Goal: Information Seeking & Learning: Learn about a topic

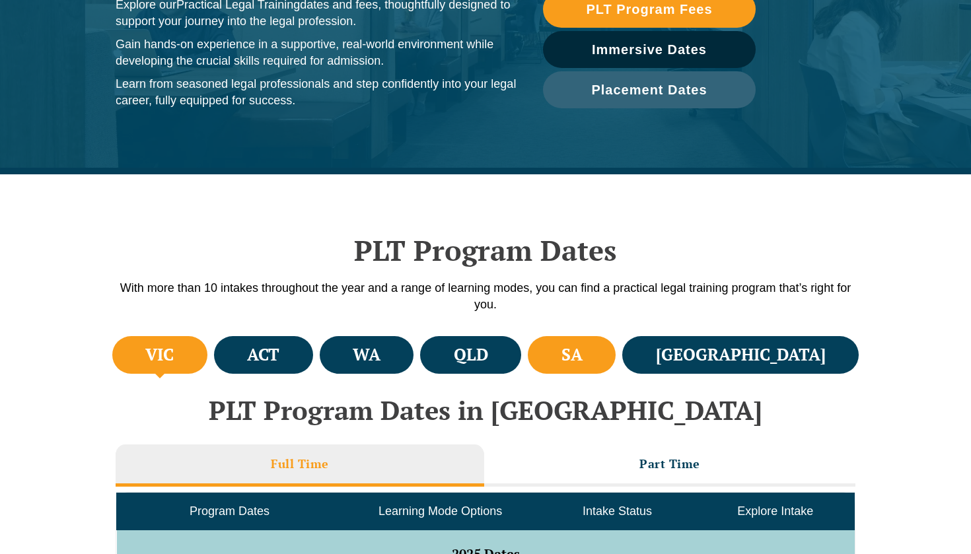
click at [616, 350] on li "SA" at bounding box center [572, 355] width 88 height 38
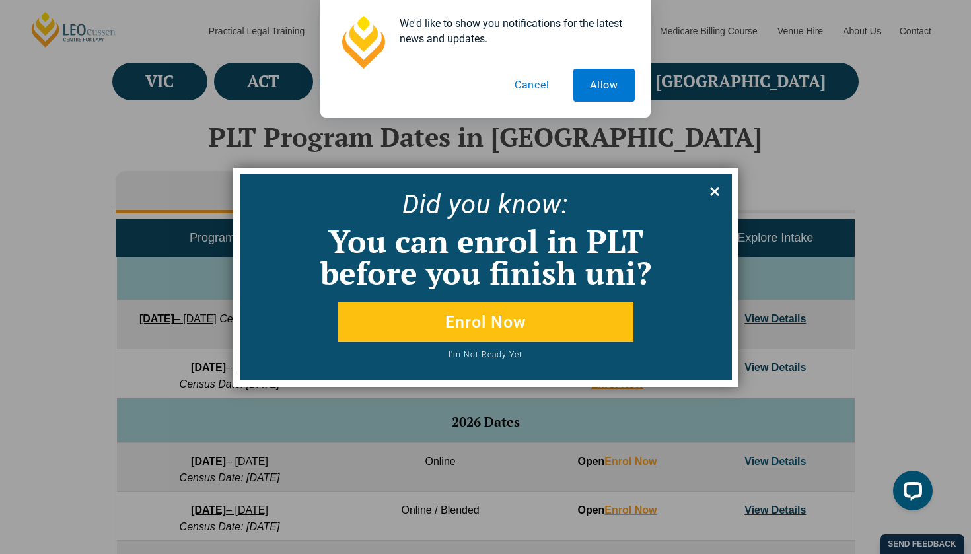
click at [718, 191] on icon at bounding box center [715, 191] width 15 height 15
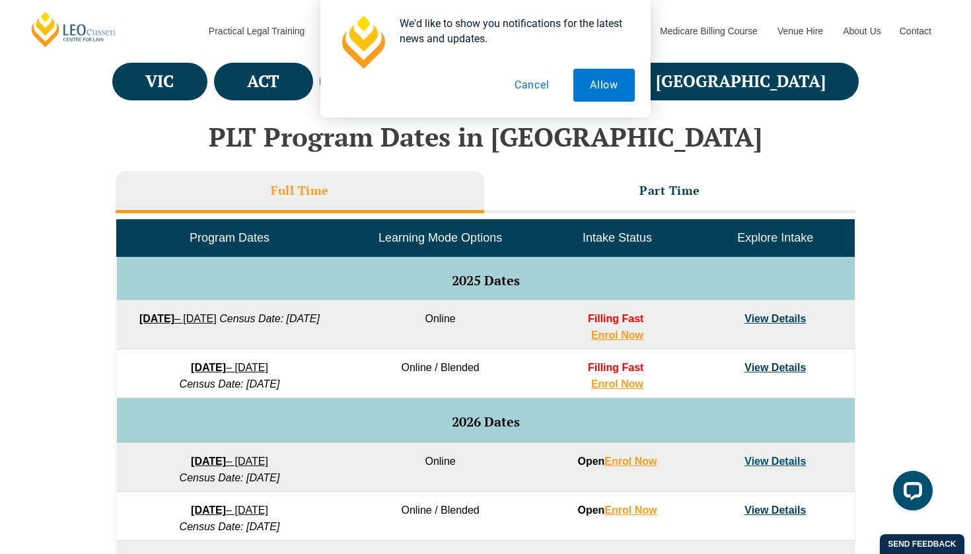
click at [795, 319] on link "View Details" at bounding box center [775, 318] width 61 height 11
click at [612, 77] on button "Allow" at bounding box center [604, 85] width 61 height 33
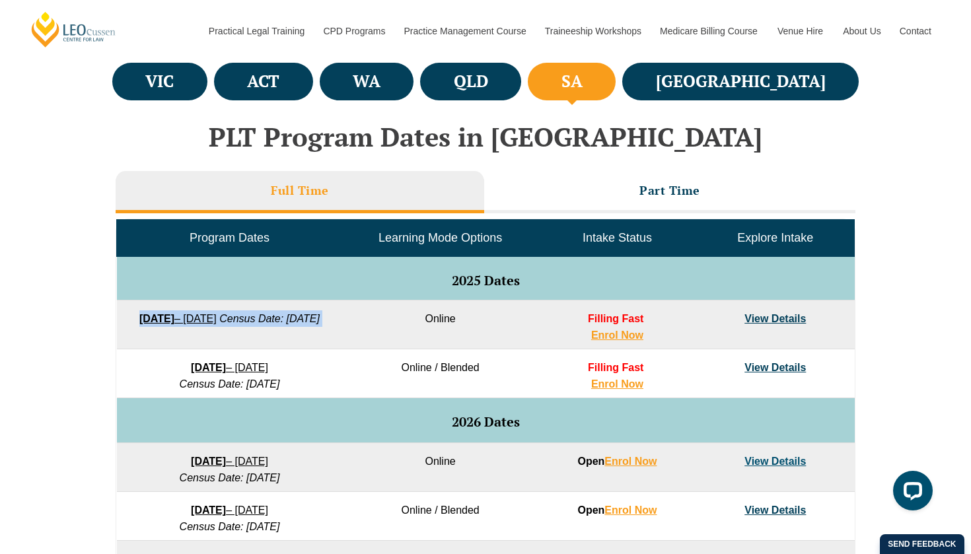
drag, startPoint x: 369, startPoint y: 322, endPoint x: 132, endPoint y: 315, distance: 238.0
click at [131, 315] on tr "22 September 2025 – 20 February 2026 Census Date: 20 October 2025 Online Fillin…" at bounding box center [486, 325] width 738 height 49
copy td "22 September 2025 – 20 February 2026 Census Date: 20 October 2025"
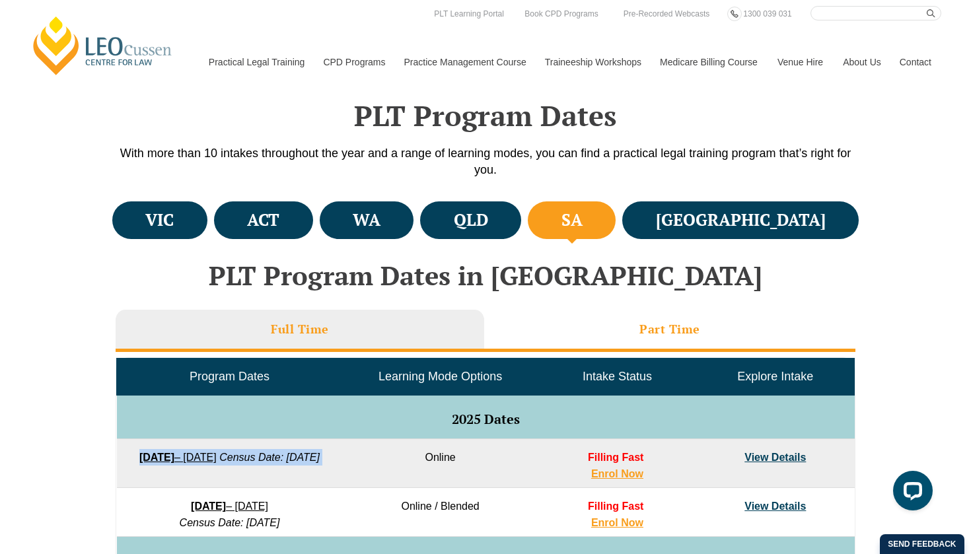
scroll to position [351, 0]
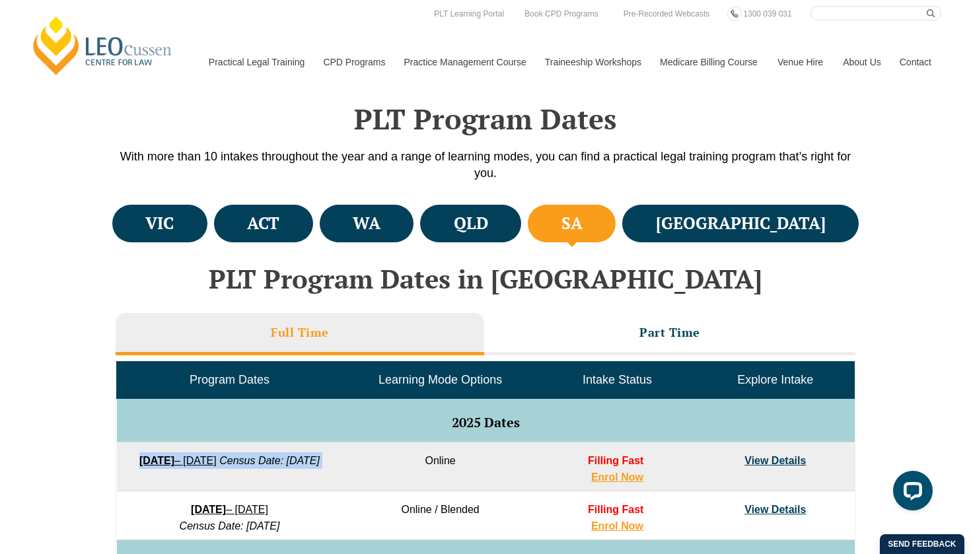
click at [769, 455] on link "View Details" at bounding box center [775, 460] width 61 height 11
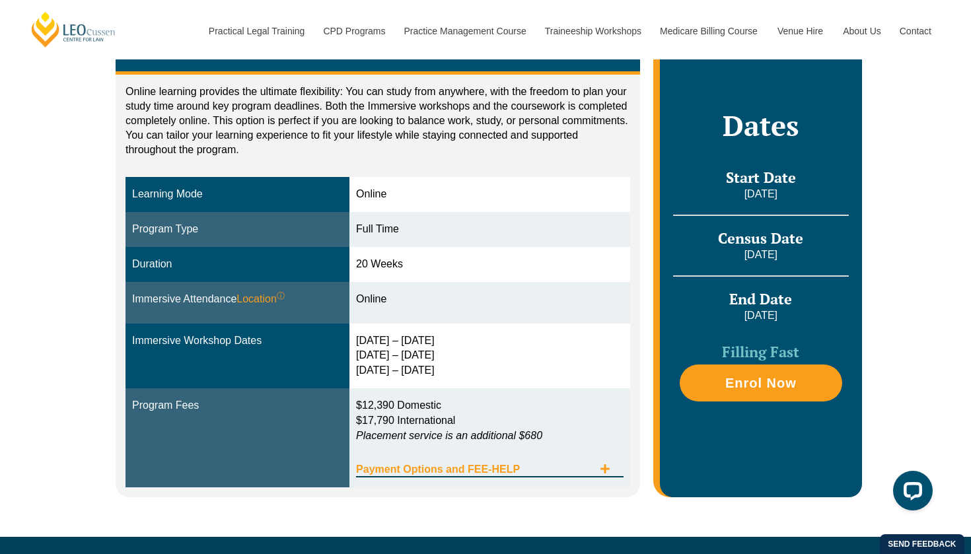
click at [460, 466] on span "Payment Options and FEE-HELP" at bounding box center [474, 470] width 237 height 11
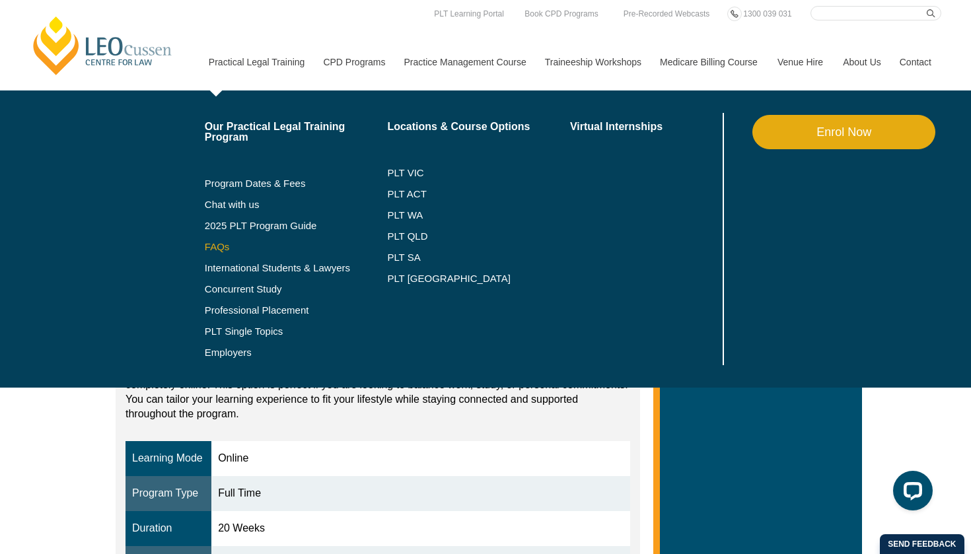
click at [205, 247] on link "FAQs" at bounding box center [296, 247] width 183 height 11
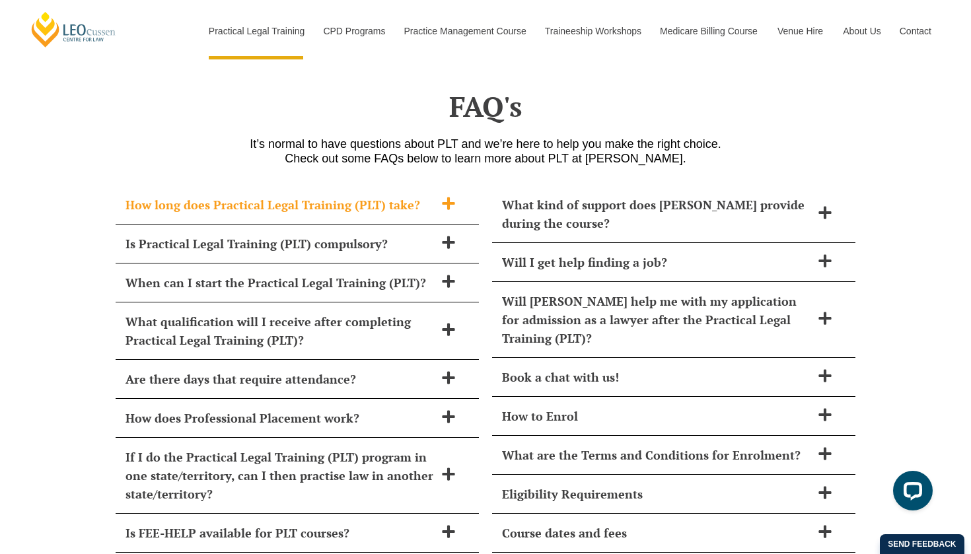
click at [303, 196] on span "How long does Practical Legal Training (PLT) take?" at bounding box center [280, 205] width 309 height 19
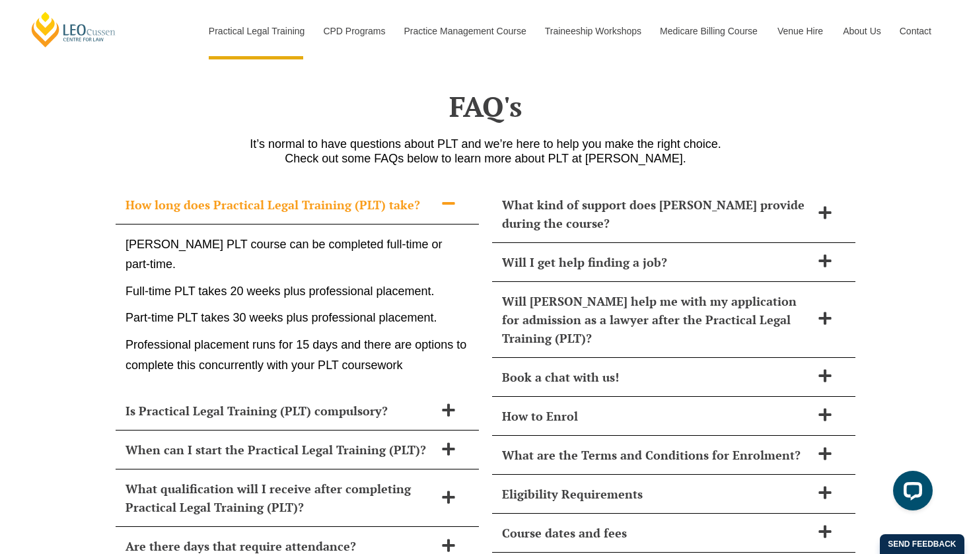
click at [303, 196] on span "How long does Practical Legal Training (PLT) take?" at bounding box center [280, 205] width 309 height 19
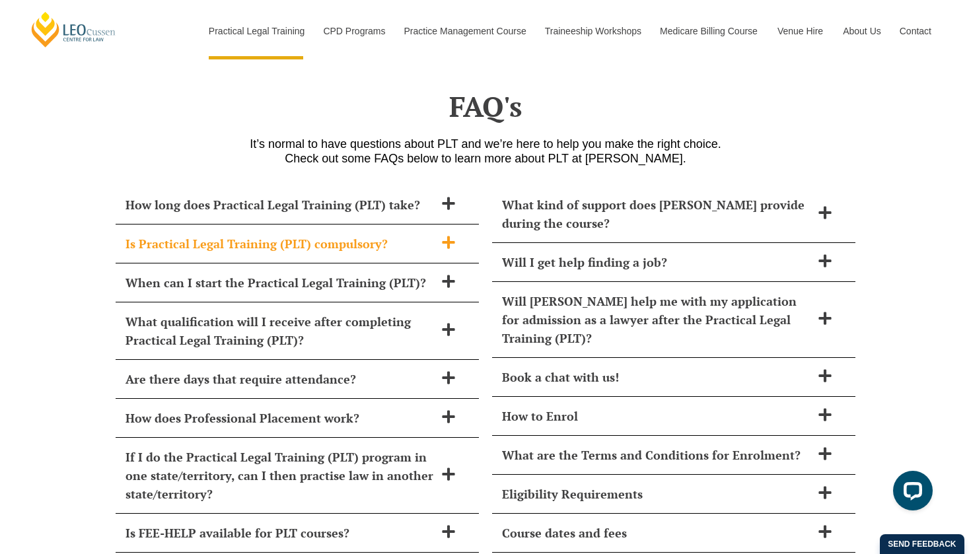
click at [293, 235] on span "Is Practical Legal Training (PLT) compulsory?" at bounding box center [280, 244] width 309 height 19
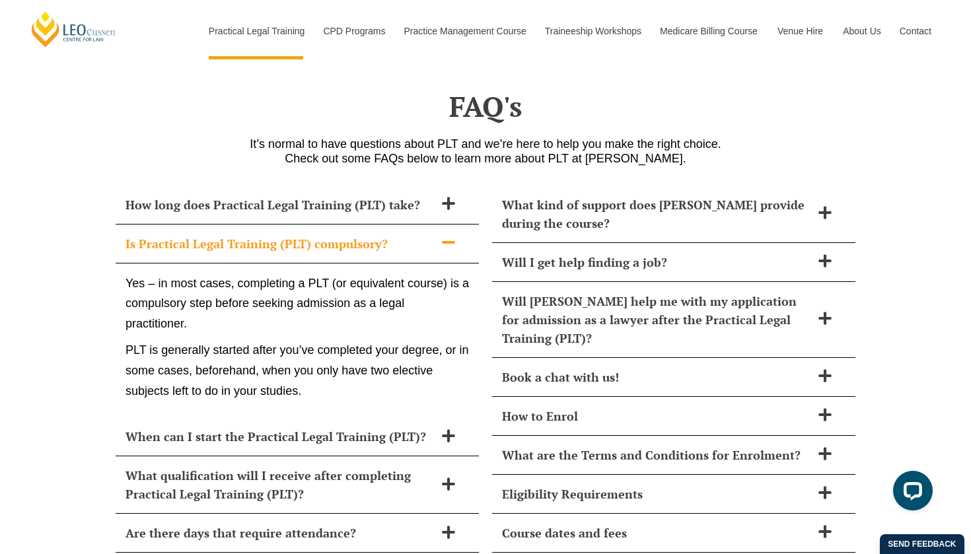
click at [293, 235] on span "Is Practical Legal Training (PLT) compulsory?" at bounding box center [280, 244] width 309 height 19
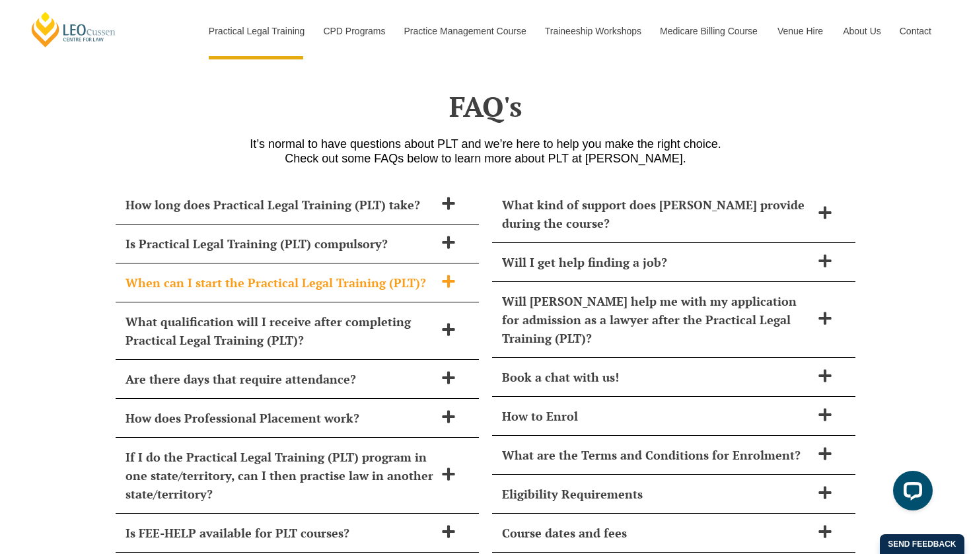
click at [287, 274] on span "When can I start the Practical Legal Training (PLT)?" at bounding box center [280, 283] width 309 height 19
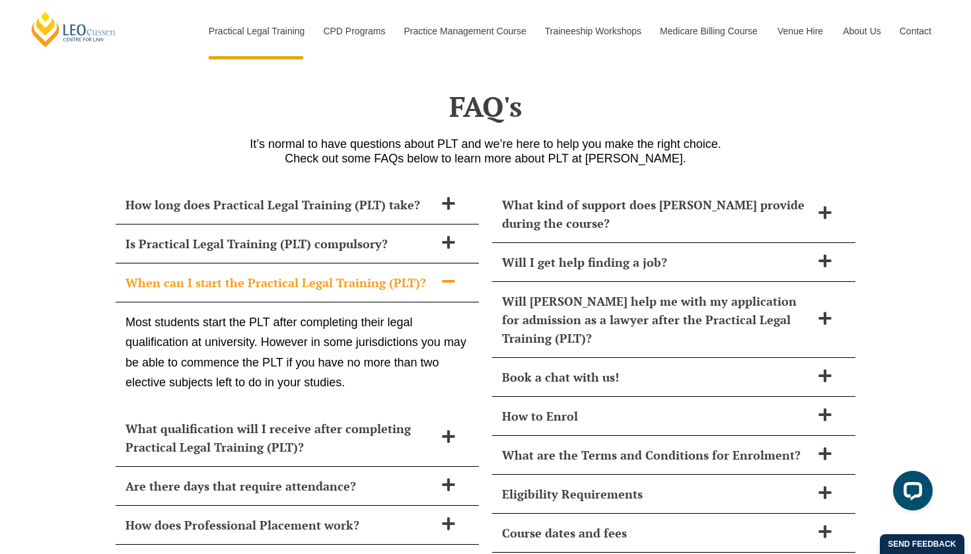
click at [287, 274] on span "When can I start the Practical Legal Training (PLT)?" at bounding box center [280, 283] width 309 height 19
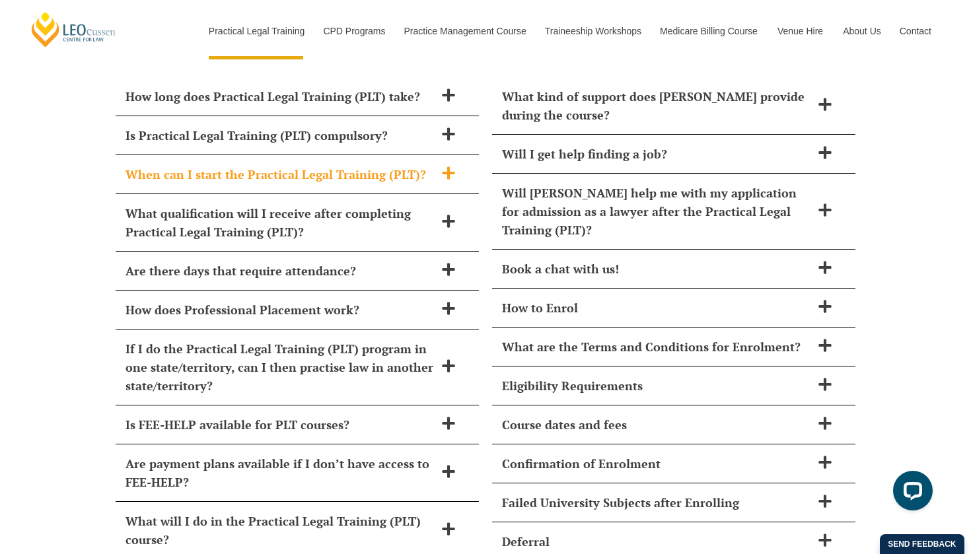
scroll to position [5738, 0]
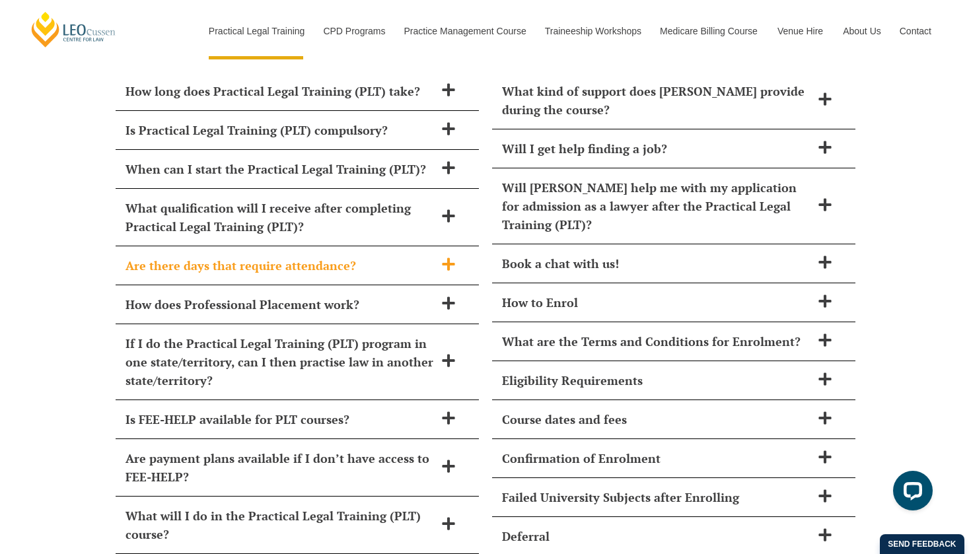
click at [295, 256] on span "Are there days that require attendance?" at bounding box center [280, 265] width 309 height 19
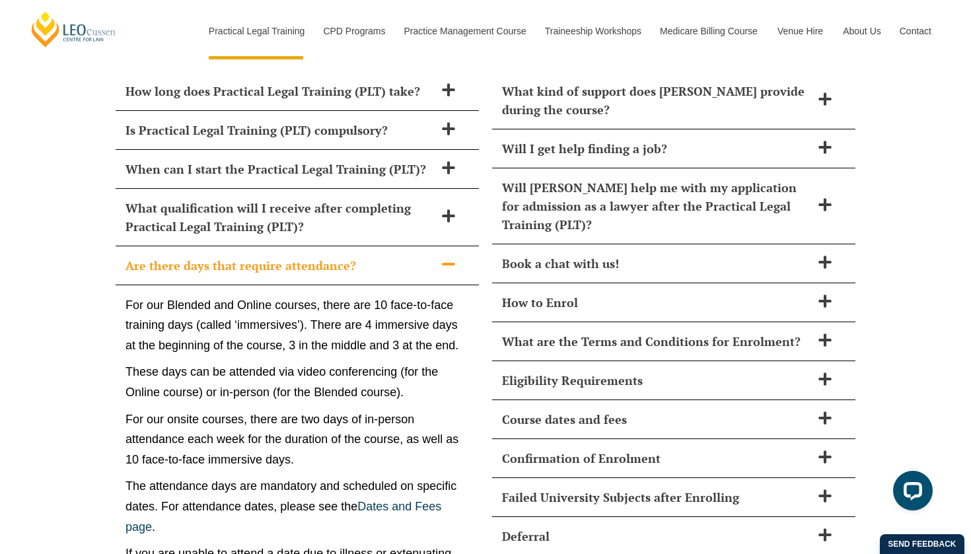
click at [295, 256] on span "Are there days that require attendance?" at bounding box center [280, 265] width 309 height 19
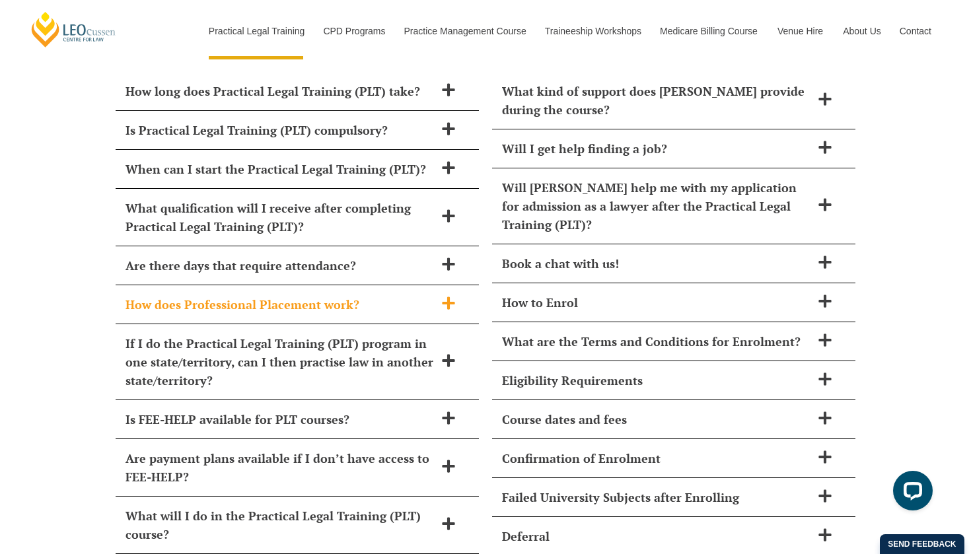
click at [291, 295] on span "How does Professional Placement work?" at bounding box center [280, 304] width 309 height 19
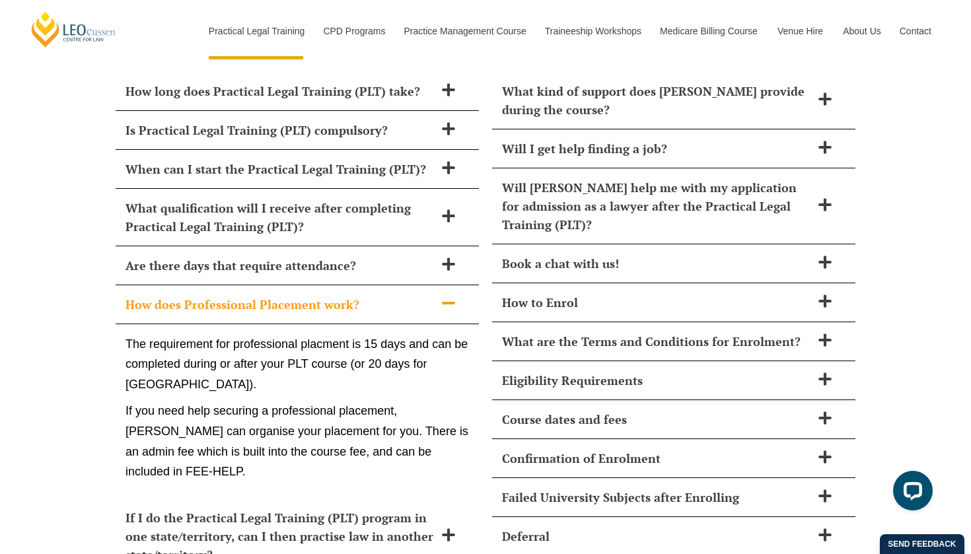
click at [291, 295] on span "How does Professional Placement work?" at bounding box center [280, 304] width 309 height 19
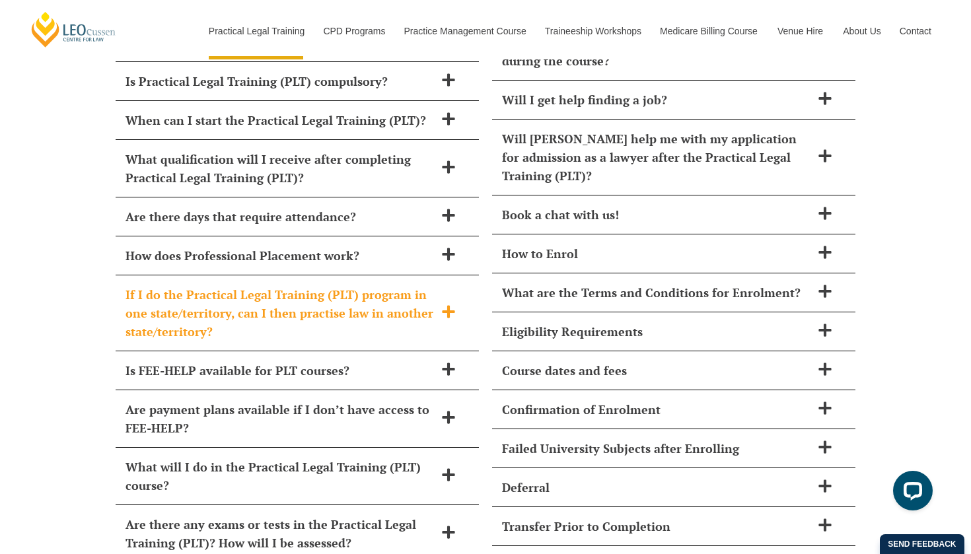
scroll to position [5790, 0]
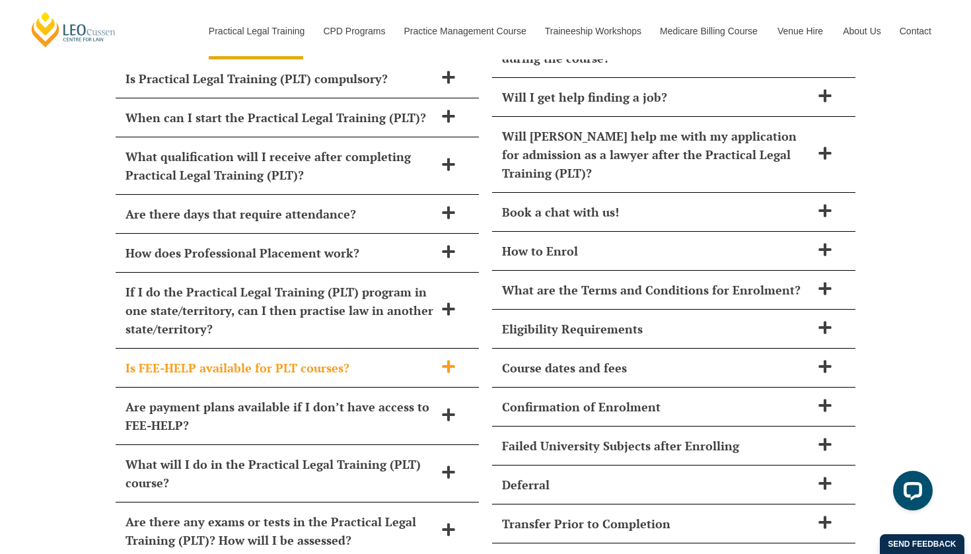
click at [297, 349] on div "Is FEE-HELP available for PLT courses?" at bounding box center [297, 368] width 363 height 39
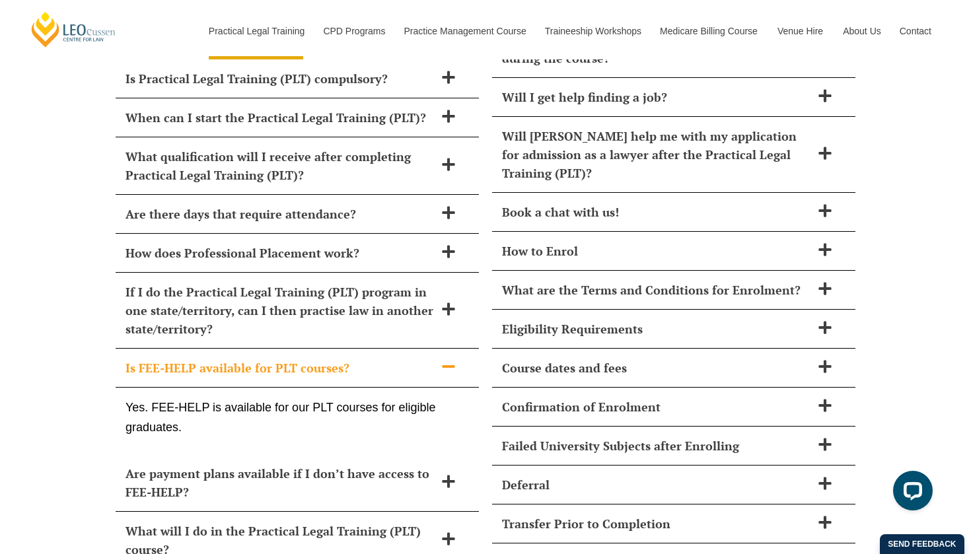
click at [297, 349] on div "Is FEE-HELP available for PLT courses?" at bounding box center [297, 368] width 363 height 39
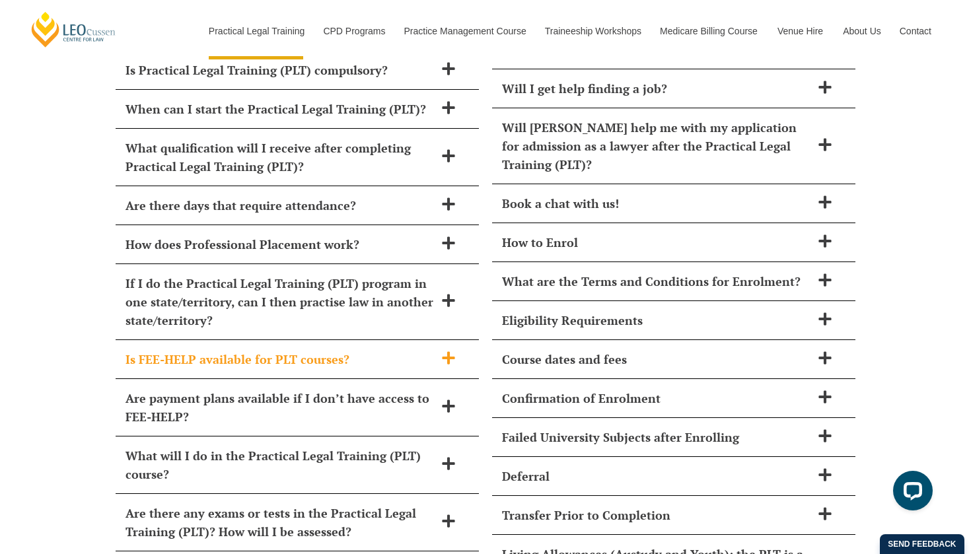
scroll to position [5802, 0]
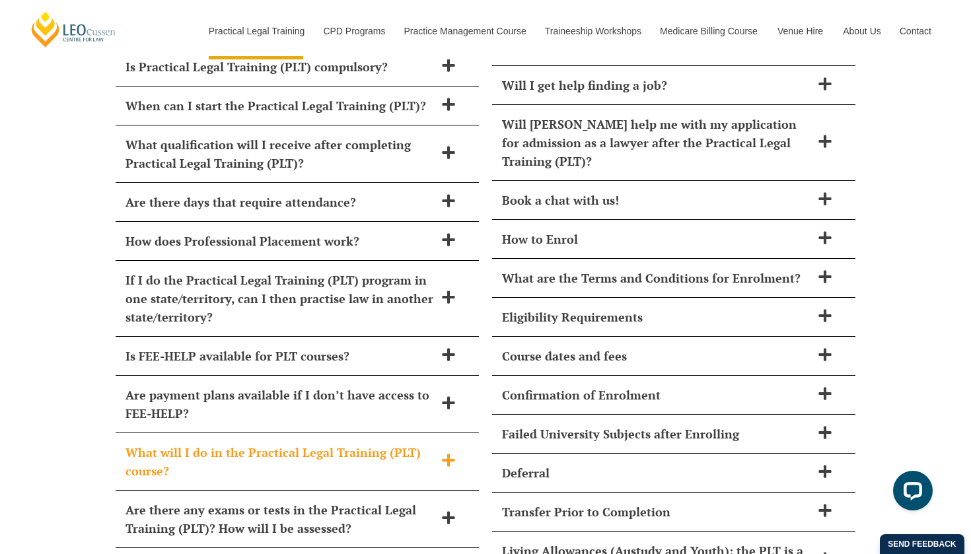
click at [283, 434] on div "What will I do in the Practical Legal Training (PLT) course?" at bounding box center [297, 462] width 363 height 57
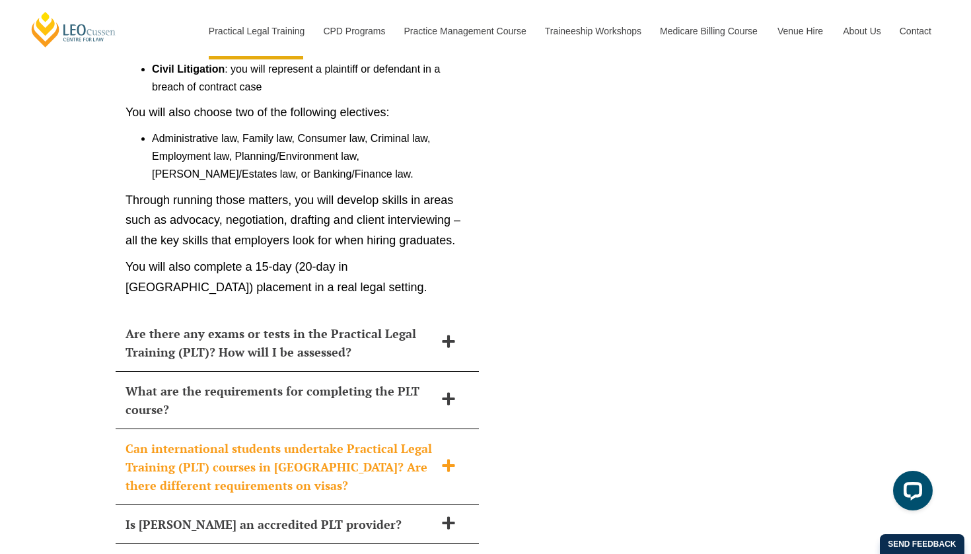
scroll to position [6434, 0]
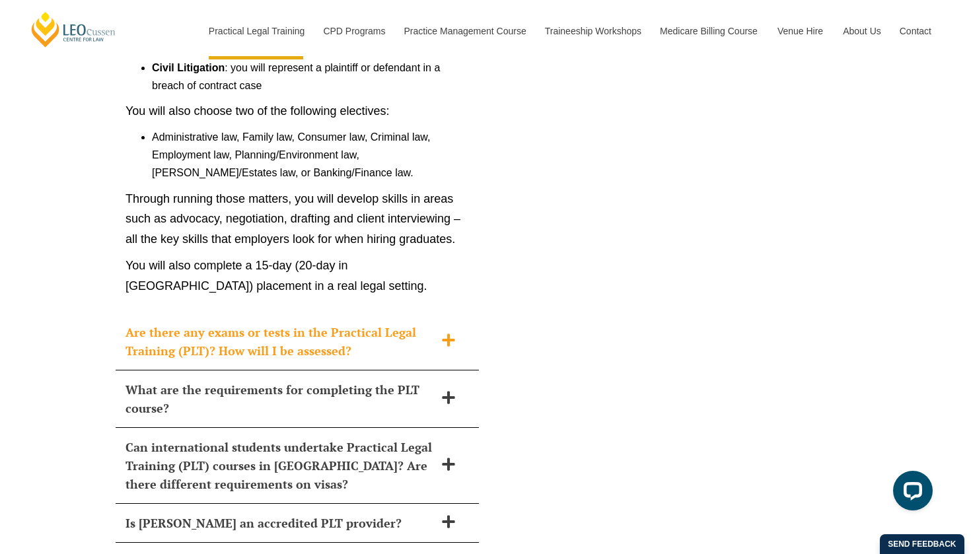
click at [296, 323] on span "Are there any exams or tests in the Practical Legal Training (PLT)? How will I …" at bounding box center [280, 341] width 309 height 37
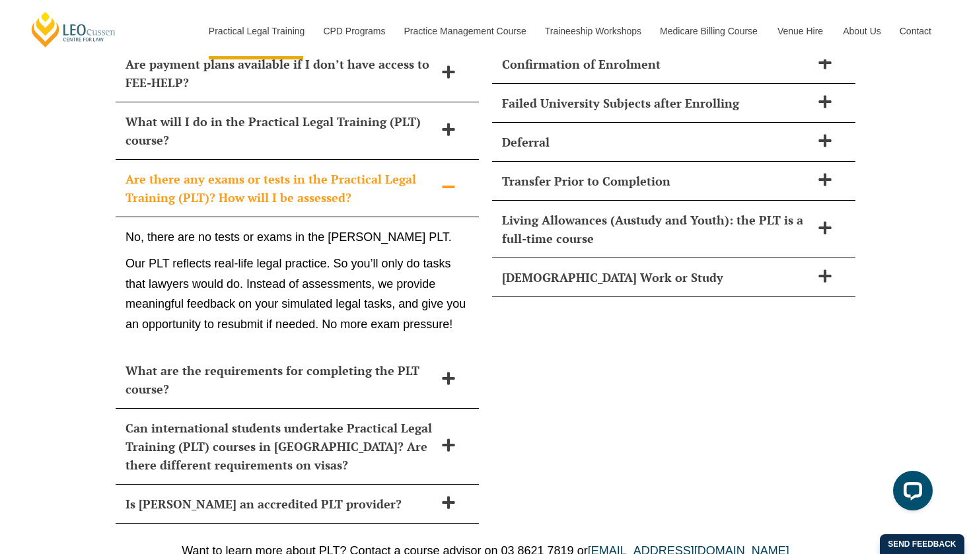
scroll to position [6137, 0]
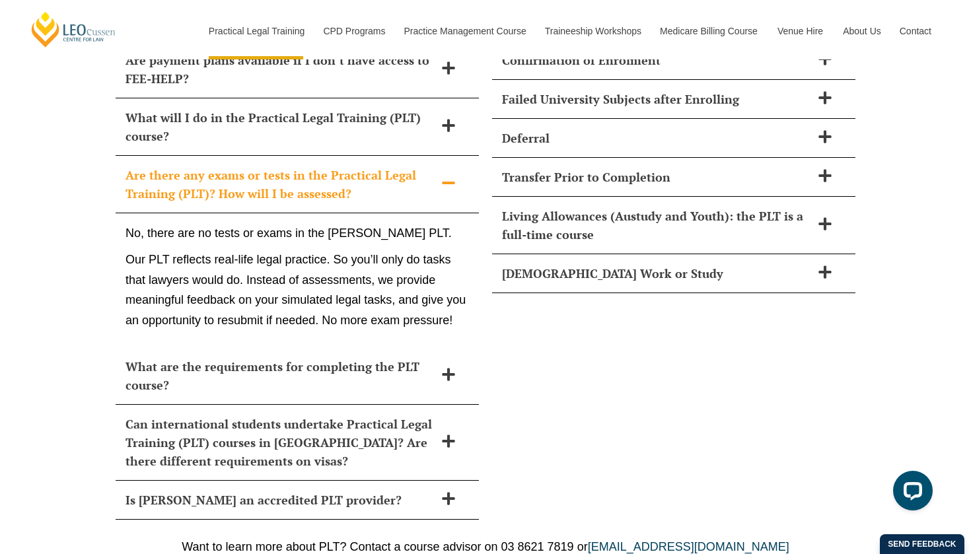
click at [338, 166] on span "Are there any exams or tests in the Practical Legal Training (PLT)? How will I …" at bounding box center [280, 184] width 309 height 37
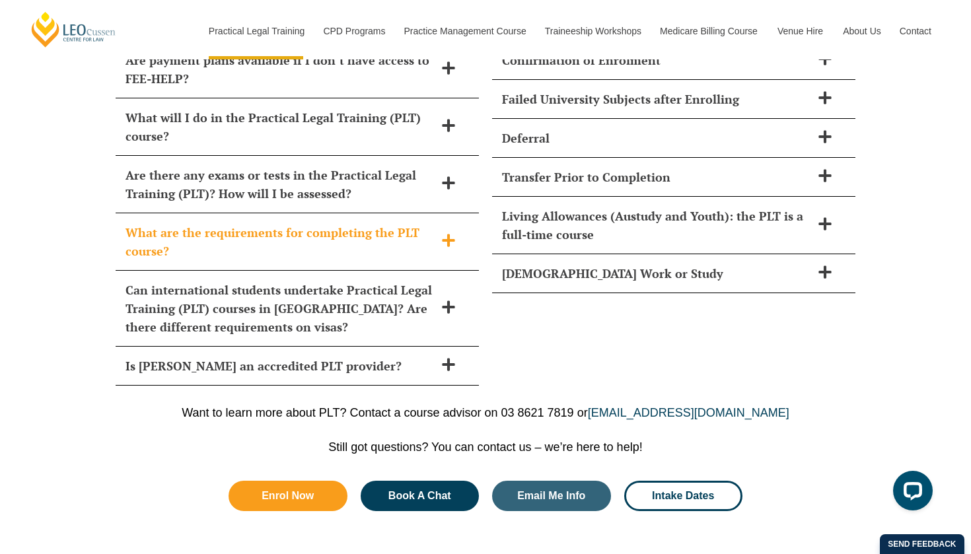
click at [338, 223] on span "What are the requirements for completing the PLT course?" at bounding box center [280, 241] width 309 height 37
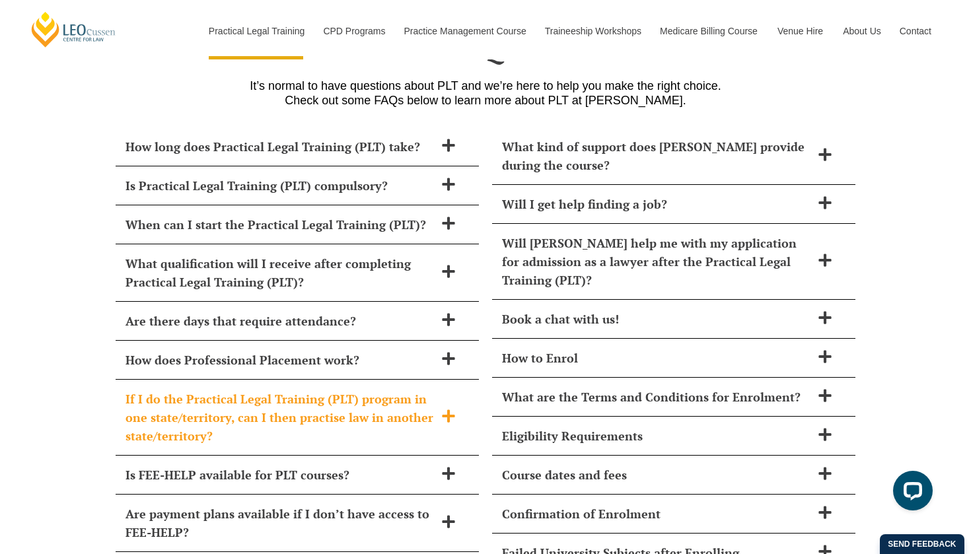
scroll to position [5690, 0]
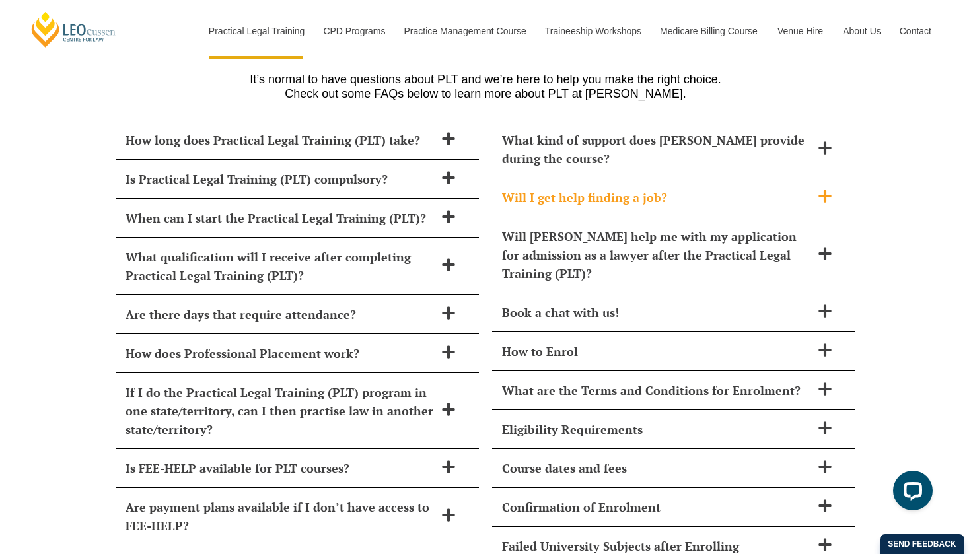
click at [616, 188] on span "Will I get help finding a job?" at bounding box center [656, 197] width 309 height 19
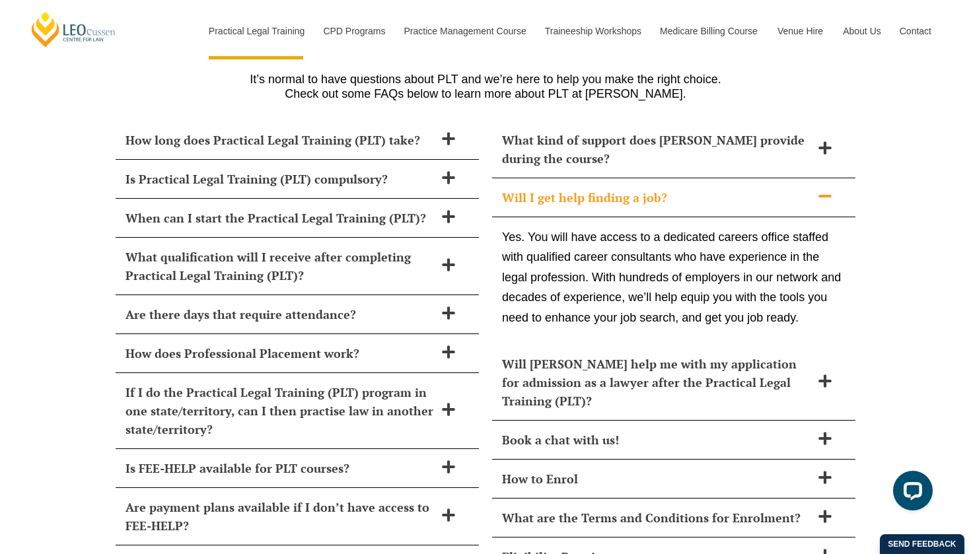
click at [616, 188] on span "Will I get help finding a job?" at bounding box center [656, 197] width 309 height 19
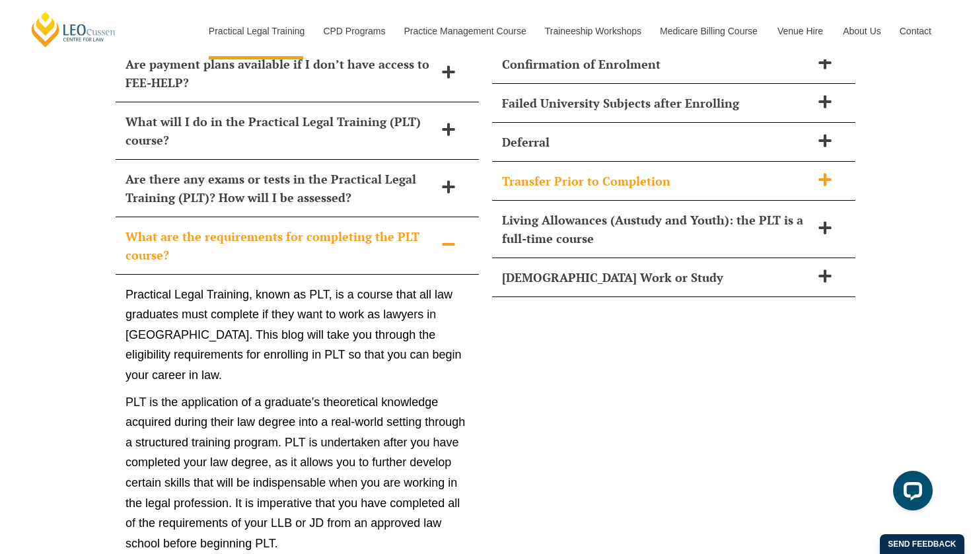
scroll to position [6134, 0]
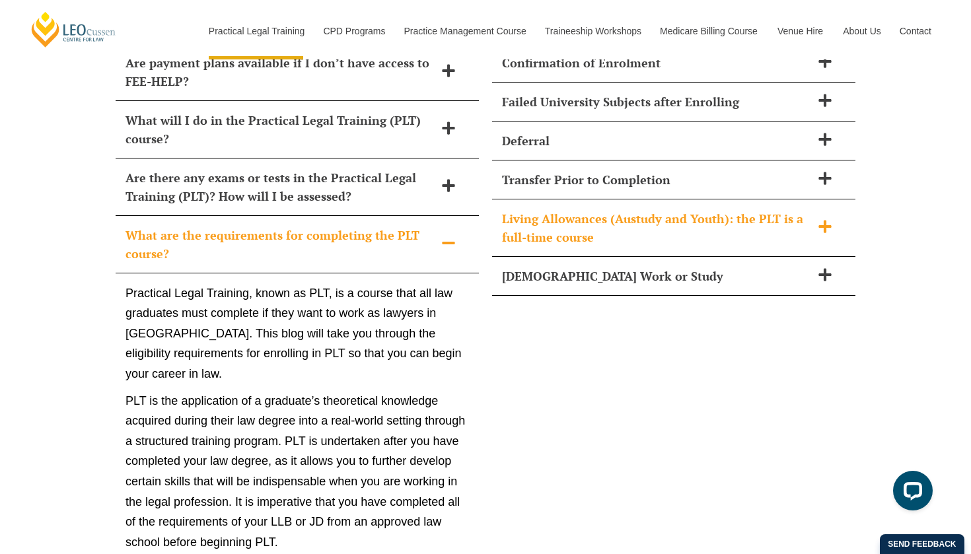
click at [619, 209] on span "Living Allowances (Austudy and Youth): the PLT is a full-time course" at bounding box center [656, 227] width 309 height 37
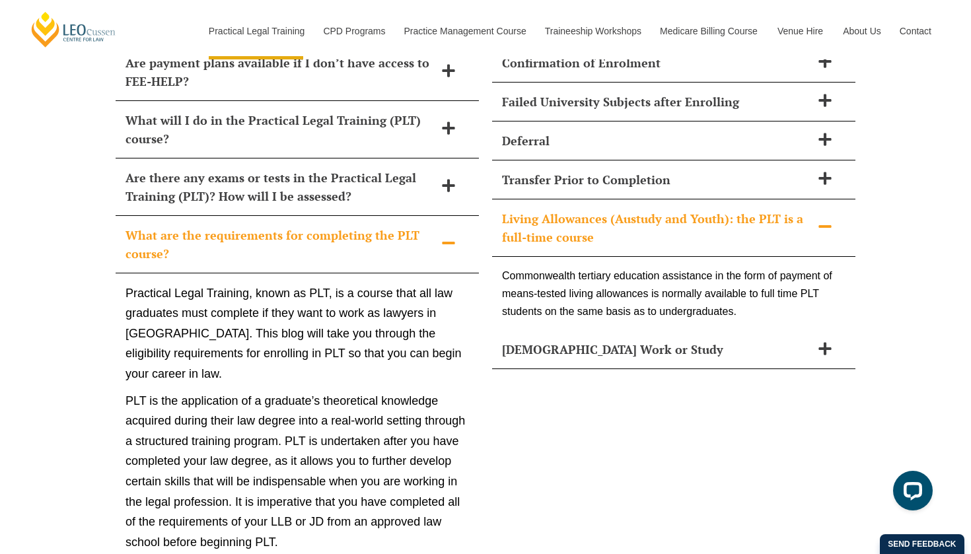
click at [619, 209] on span "Living Allowances (Austudy and Youth): the PLT is a full-time course" at bounding box center [656, 227] width 309 height 37
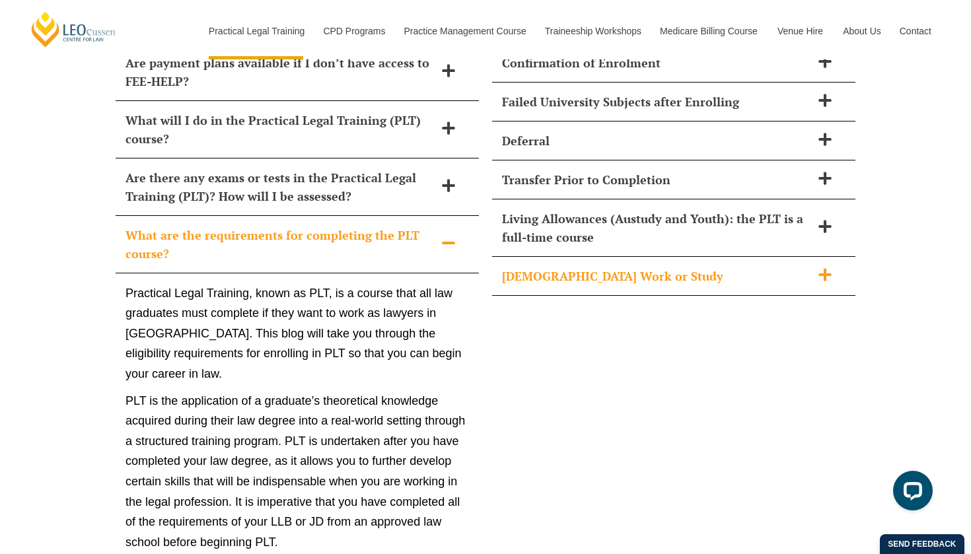
click at [614, 257] on div "Part-Time Work or Study" at bounding box center [673, 276] width 363 height 39
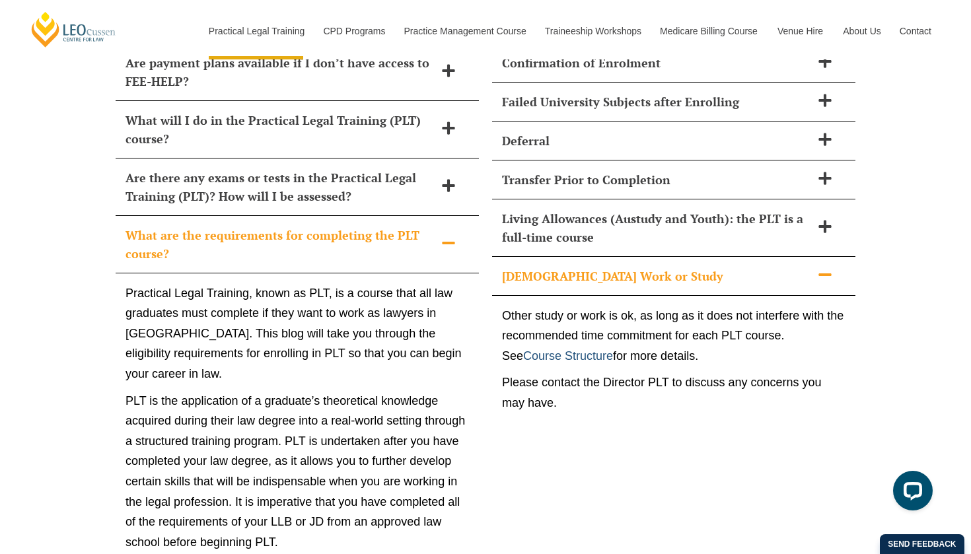
click at [590, 350] on link "Course Structure" at bounding box center [568, 356] width 90 height 13
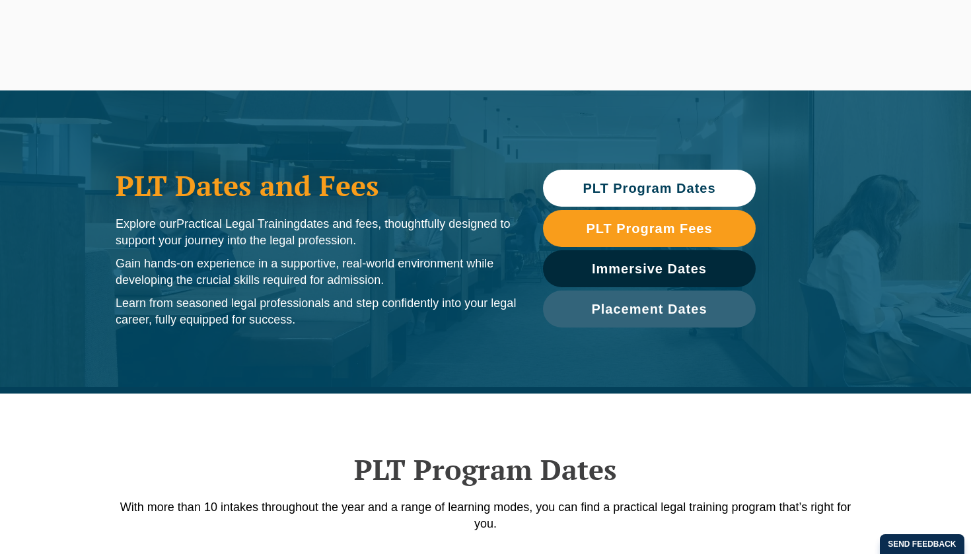
click at [621, 188] on div "blank Leo Cussen’s Supervised Legal Training Supervised Legal Training Register" at bounding box center [570, 143] width 743 height 105
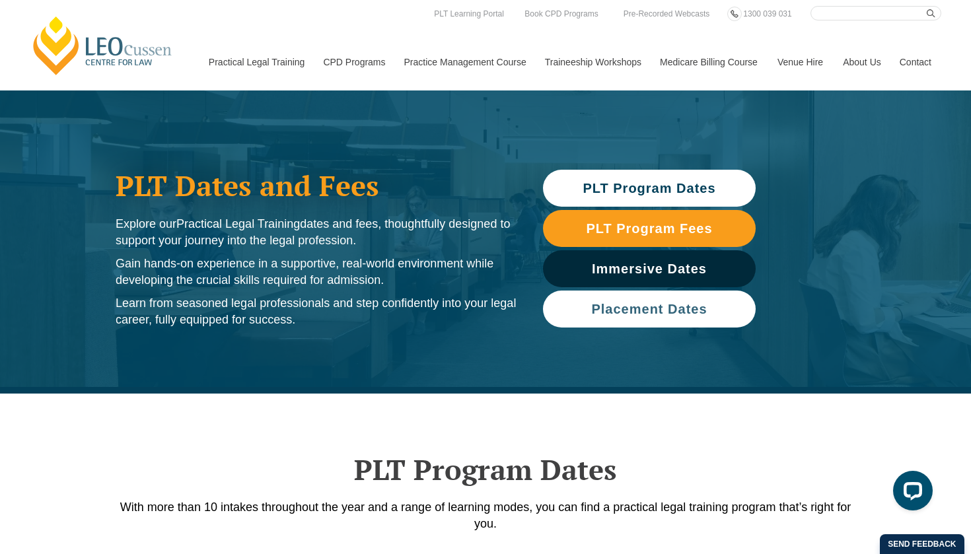
click at [680, 307] on span "Placement Dates" at bounding box center [649, 309] width 116 height 13
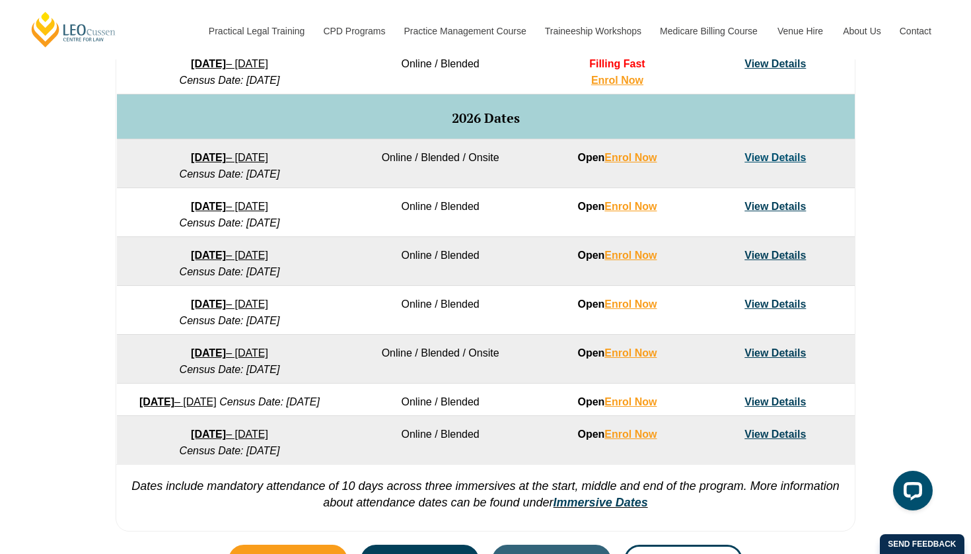
scroll to position [795, 0]
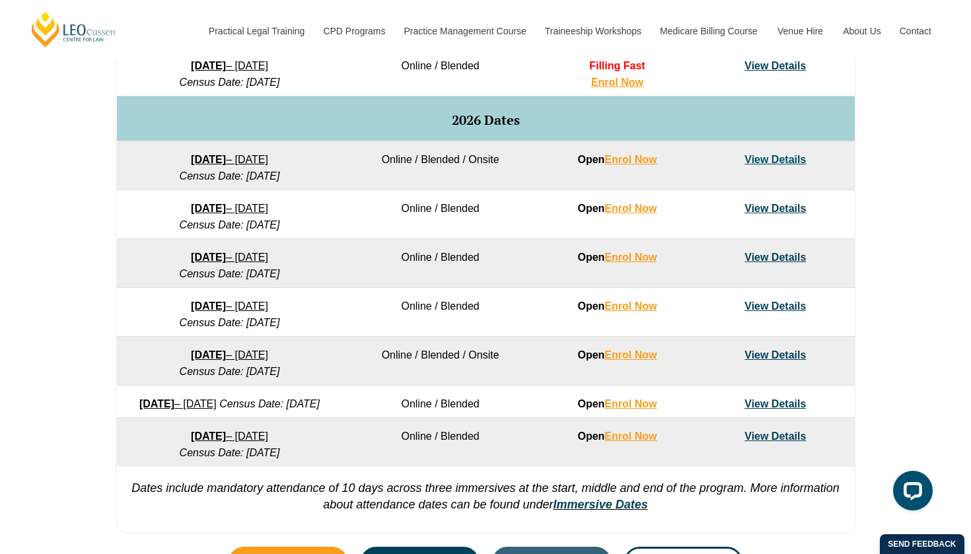
click at [777, 357] on link "View Details" at bounding box center [775, 355] width 61 height 11
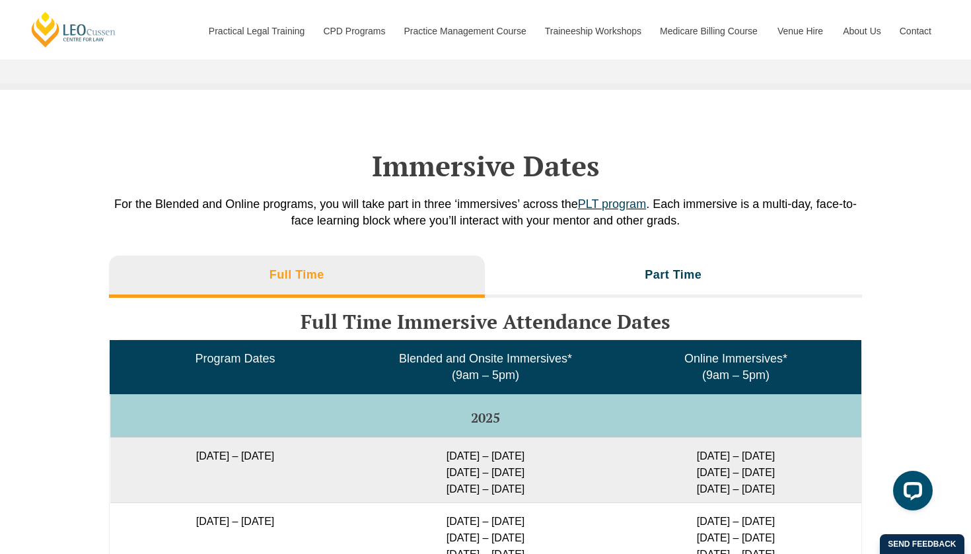
scroll to position [1794, 0]
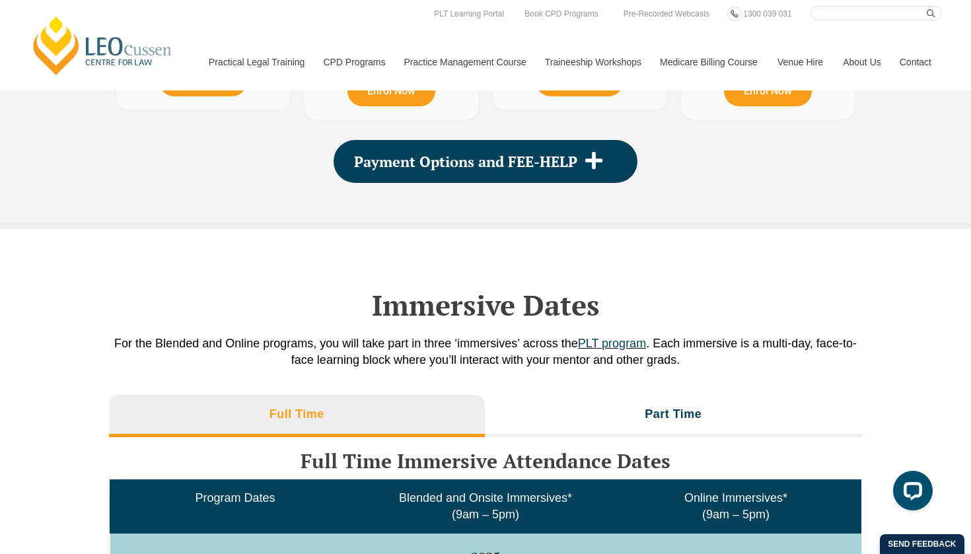
click at [915, 47] on link "Contact" at bounding box center [916, 62] width 52 height 57
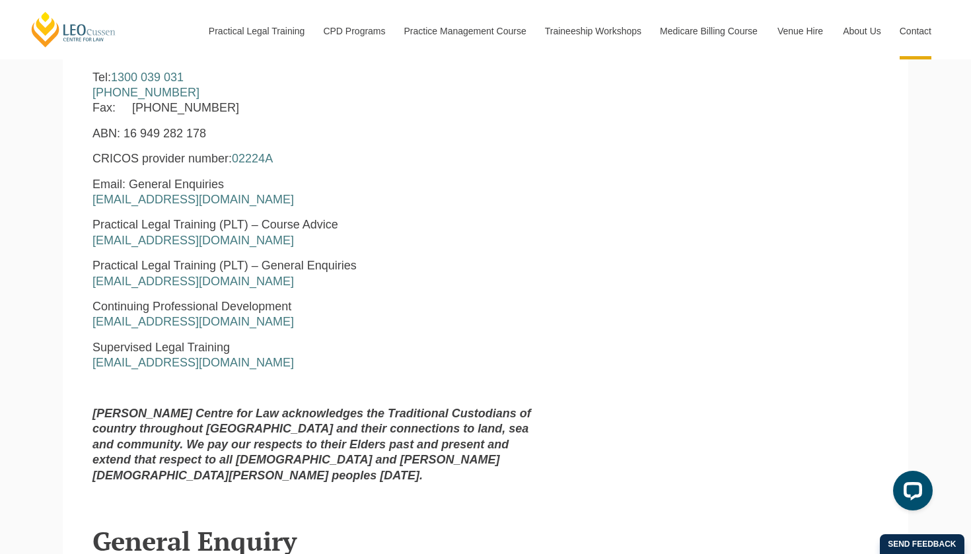
scroll to position [657, 0]
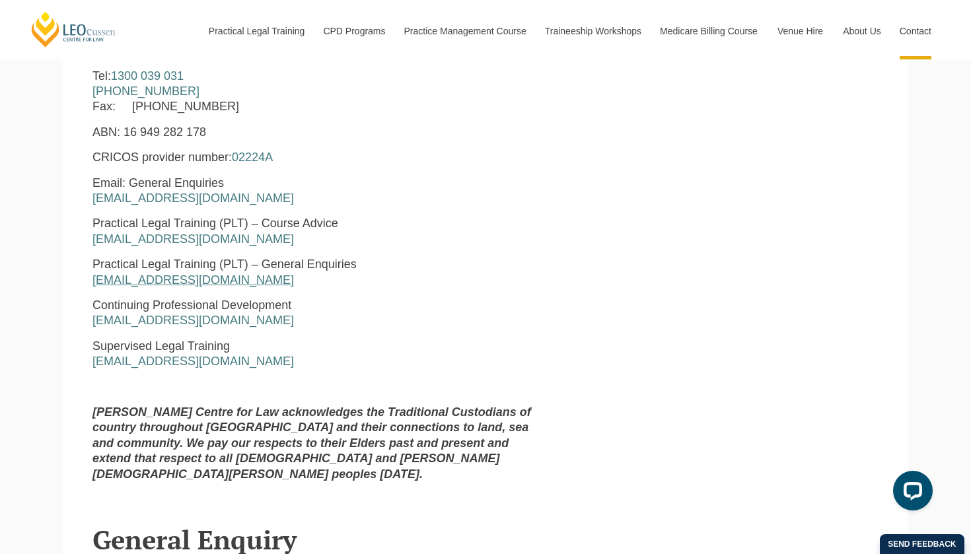
click at [217, 276] on link "[EMAIL_ADDRESS][DOMAIN_NAME]" at bounding box center [194, 280] width 202 height 13
